Goal: Entertainment & Leisure: Consume media (video, audio)

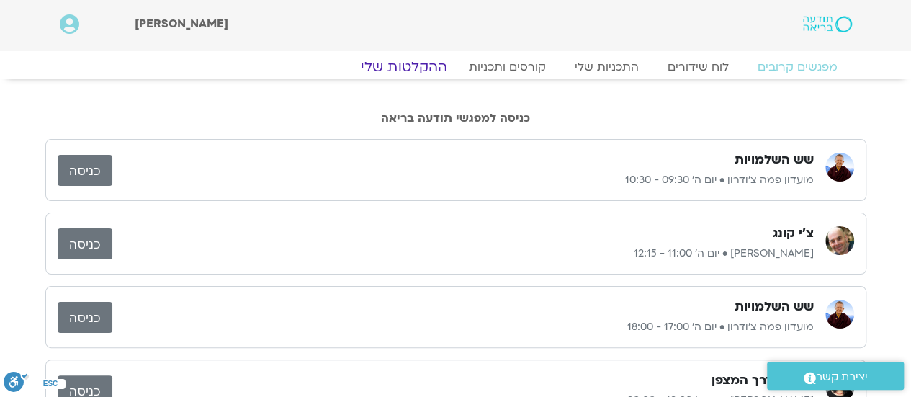
click at [419, 64] on link "ההקלטות שלי" at bounding box center [404, 66] width 121 height 17
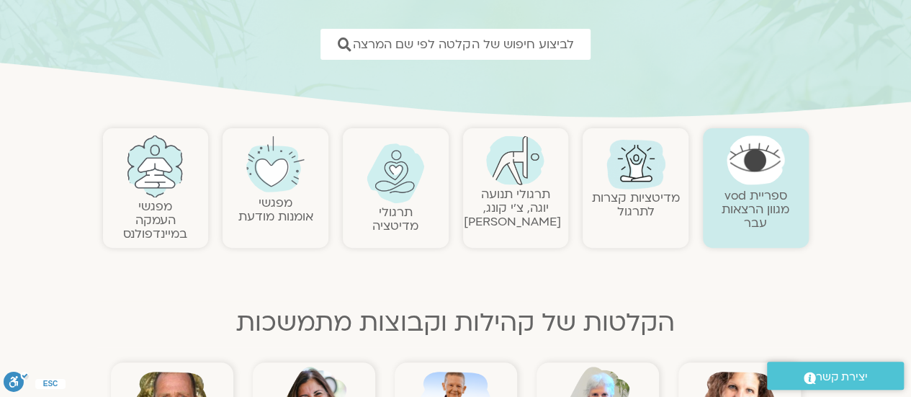
scroll to position [202, 0]
click at [390, 214] on link "תרגולי מדיטציה" at bounding box center [395, 218] width 46 height 30
click at [392, 190] on img at bounding box center [396, 173] width 58 height 60
click at [393, 210] on link "תרגולי מדיטציה" at bounding box center [395, 218] width 46 height 30
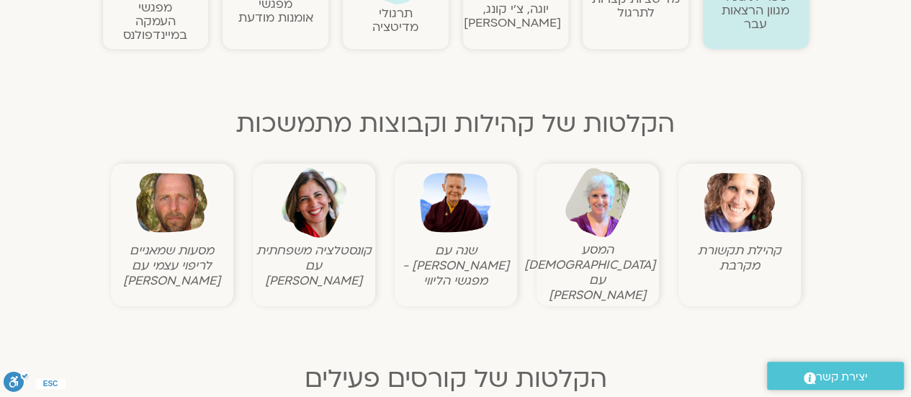
scroll to position [403, 0]
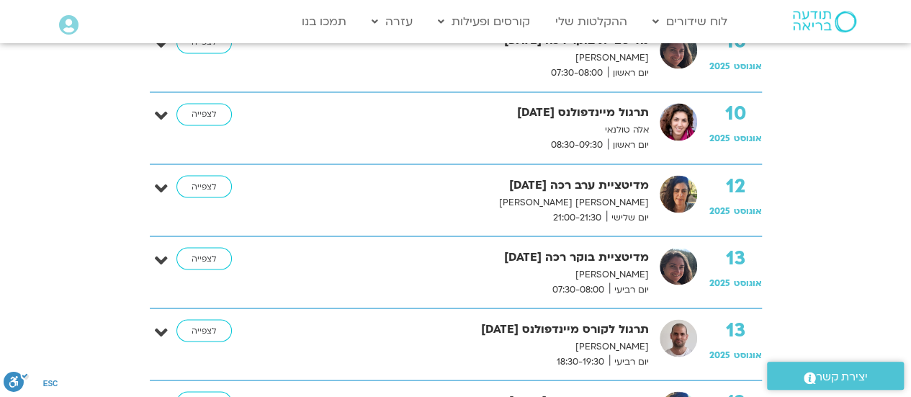
scroll to position [1171, 0]
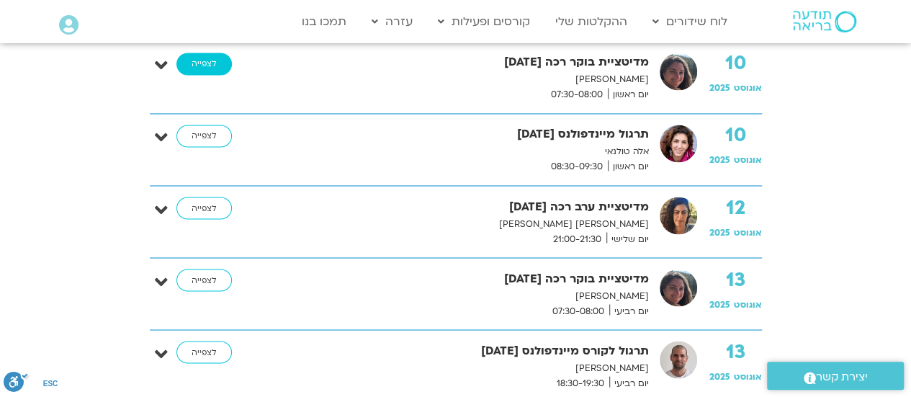
click at [201, 58] on link "לצפייה" at bounding box center [203, 64] width 55 height 23
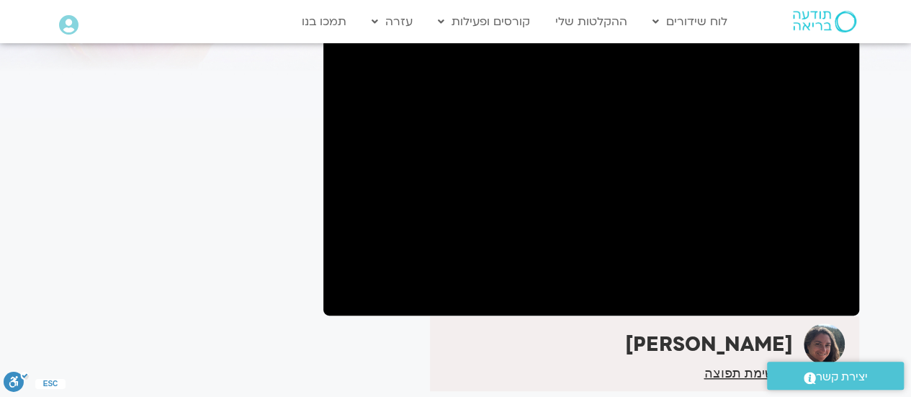
scroll to position [238, 0]
